Goal: Task Accomplishment & Management: Manage account settings

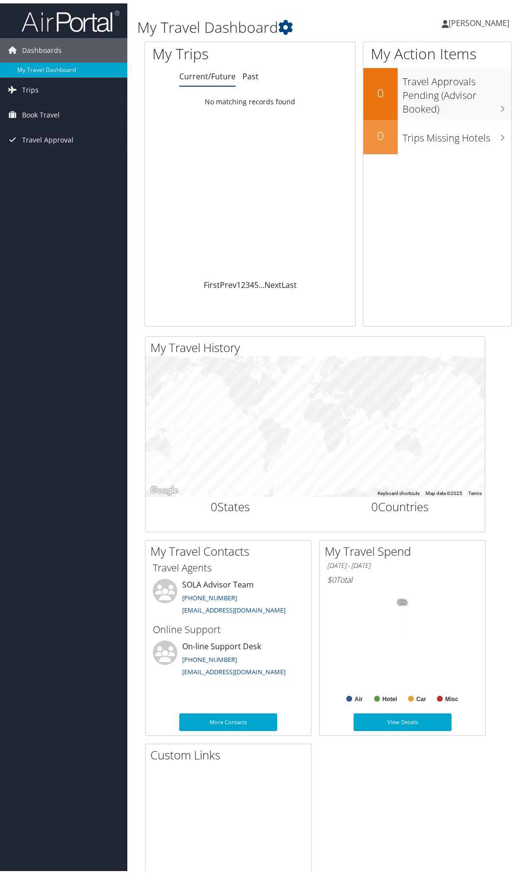
click at [442, 19] on icon at bounding box center [445, 21] width 7 height 8
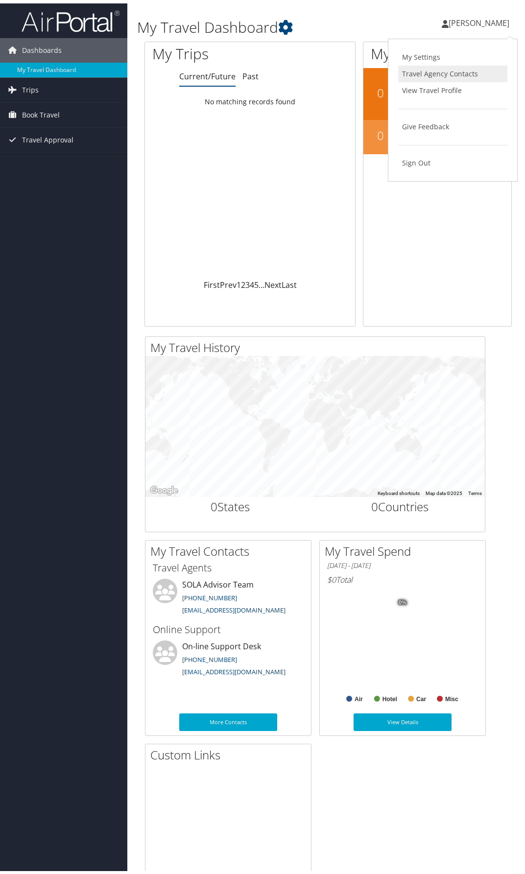
click at [421, 71] on link "Travel Agency Contacts" at bounding box center [452, 70] width 109 height 17
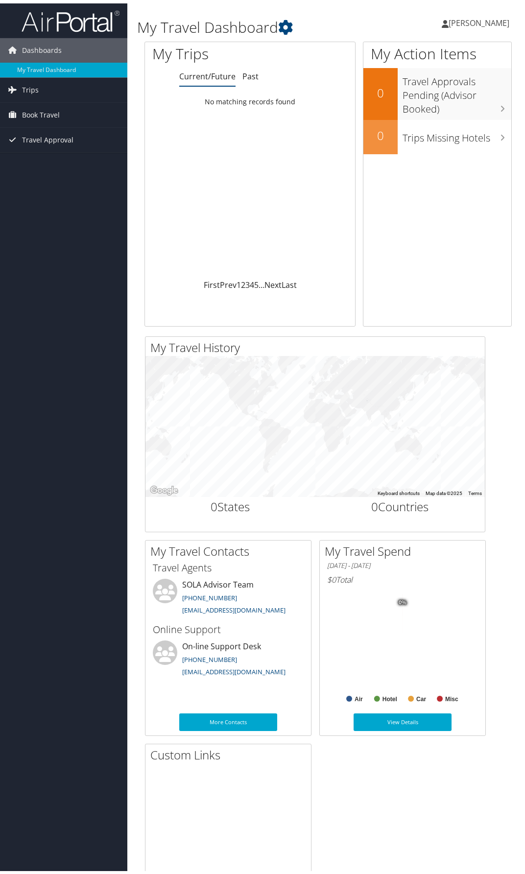
click at [466, 19] on span "[PERSON_NAME]" at bounding box center [479, 19] width 61 height 11
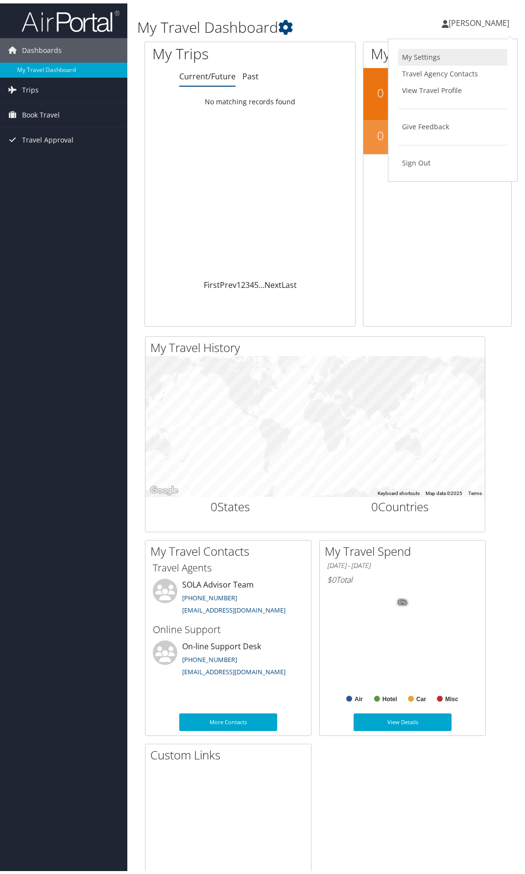
click at [426, 54] on link "My Settings" at bounding box center [452, 54] width 109 height 17
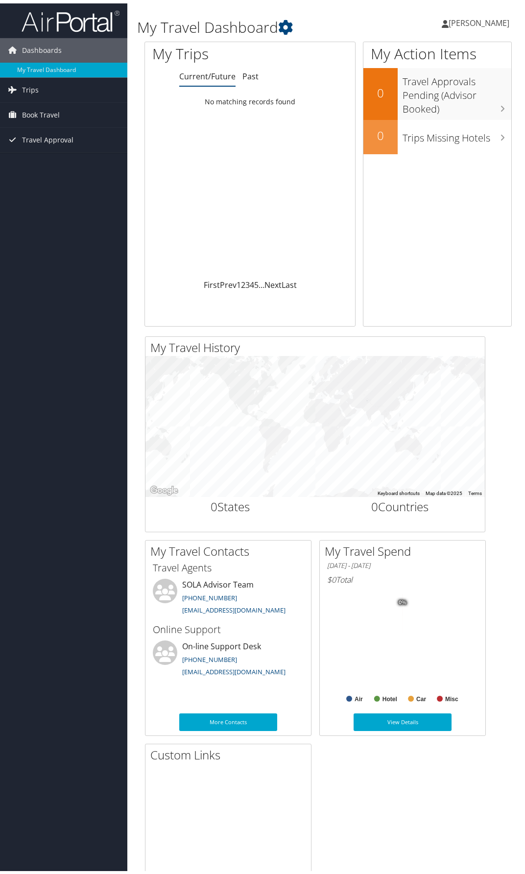
click at [449, 20] on span "[PERSON_NAME]" at bounding box center [479, 19] width 61 height 11
click at [424, 85] on link "View Travel Profile" at bounding box center [452, 87] width 109 height 17
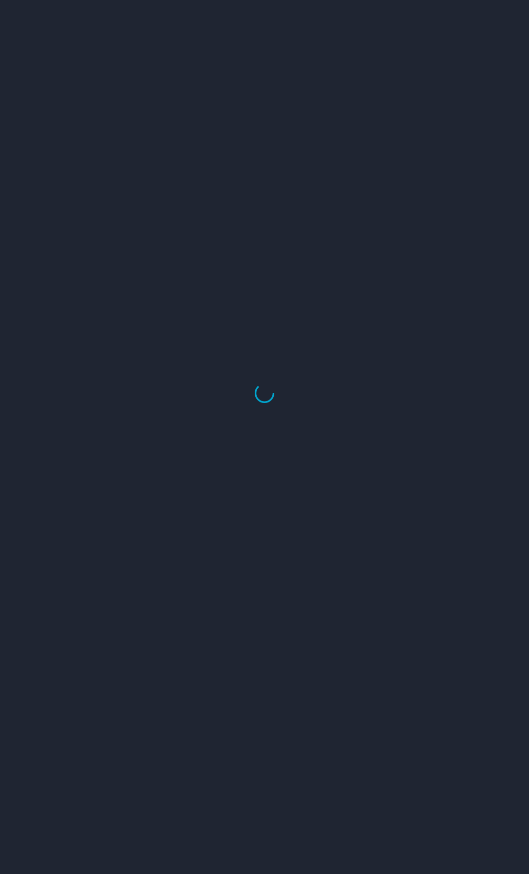
select select "US"
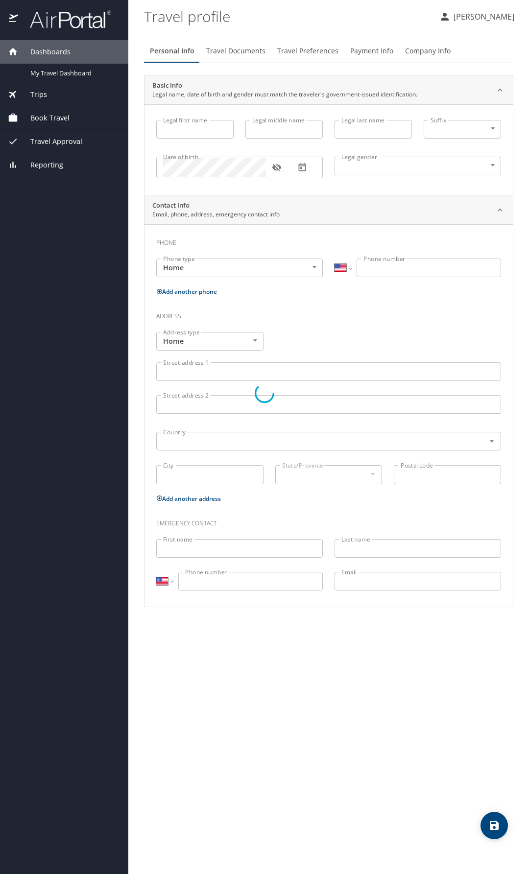
type input "[PERSON_NAME]"
type input "[DEMOGRAPHIC_DATA]"
type input "[PERSON_NAME]"
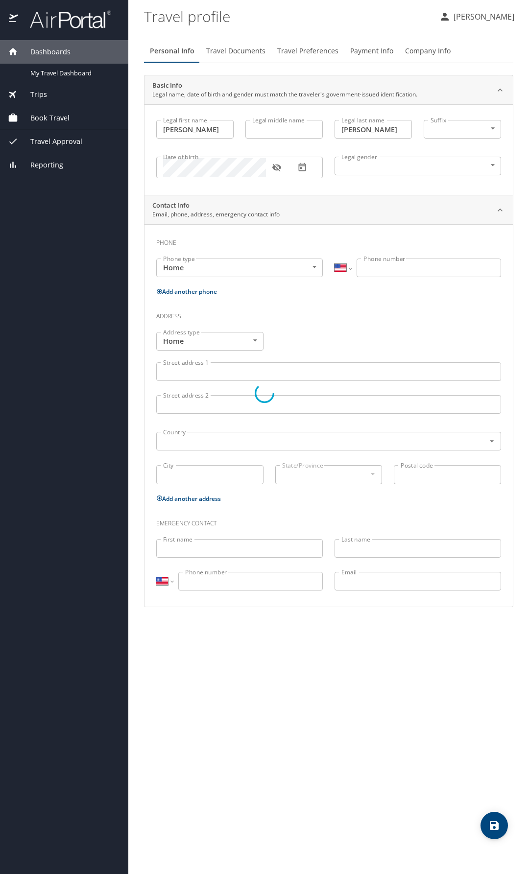
type input "[PHONE_NUMBER]"
type input "[EMAIL_ADDRESS][DOMAIN_NAME]"
select select "US"
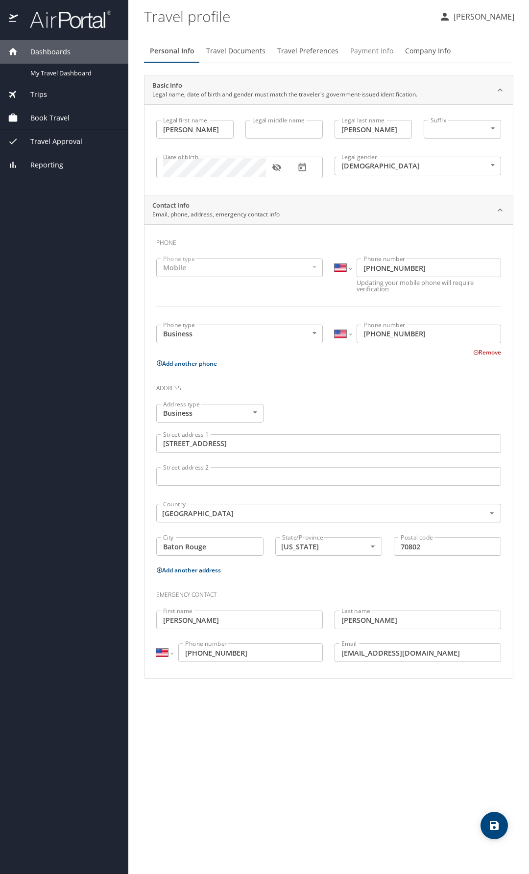
click at [370, 50] on span "Payment Info" at bounding box center [371, 51] width 43 height 12
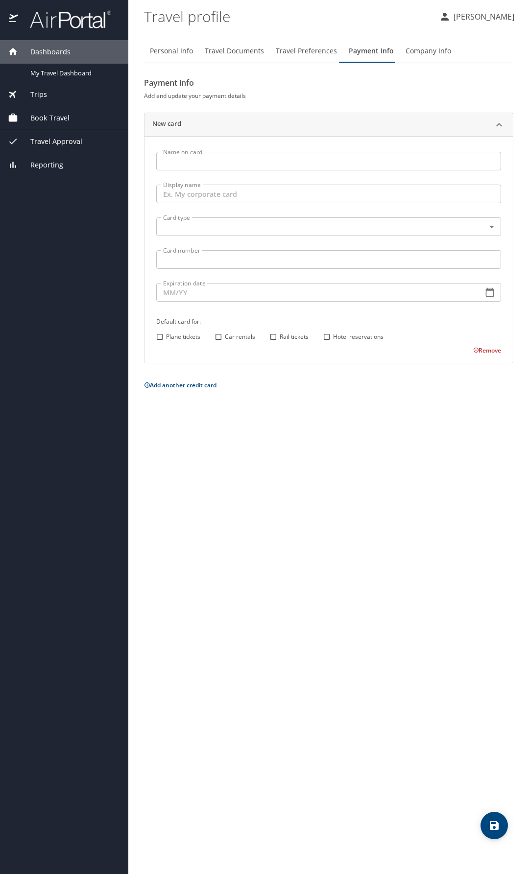
click at [321, 48] on span "Travel Preferences" at bounding box center [306, 51] width 61 height 12
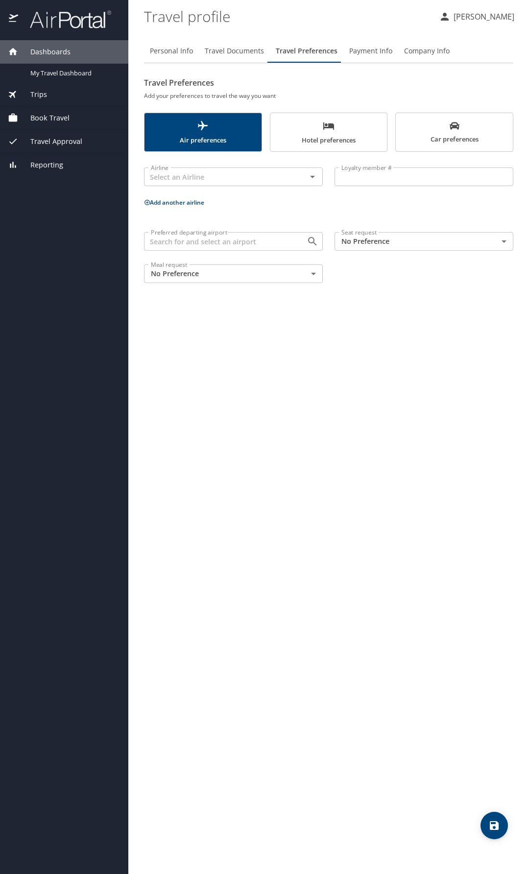
click at [246, 47] on span "Travel Documents" at bounding box center [234, 51] width 59 height 12
